Goal: Find specific page/section: Find specific page/section

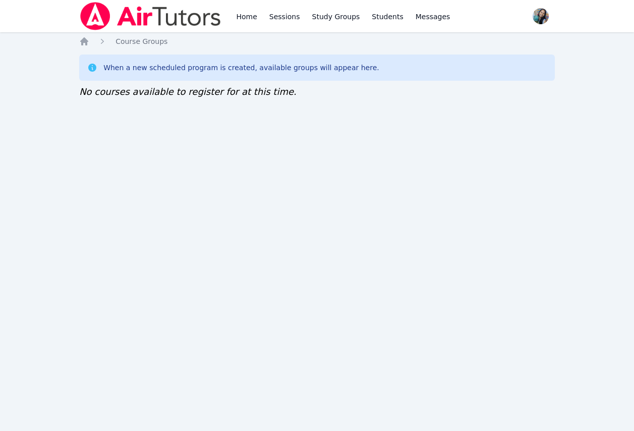
click at [142, 209] on div "Home Sessions Study Groups Students Messages Open user menu Sokha Lee Open main…" at bounding box center [317, 215] width 634 height 431
